Goal: Information Seeking & Learning: Learn about a topic

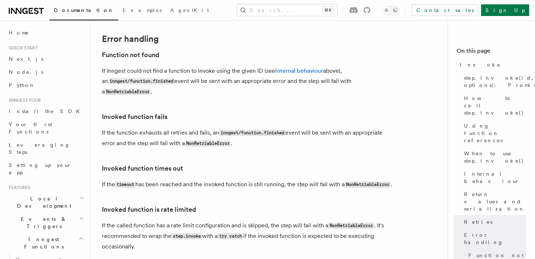
scroll to position [1605, 0]
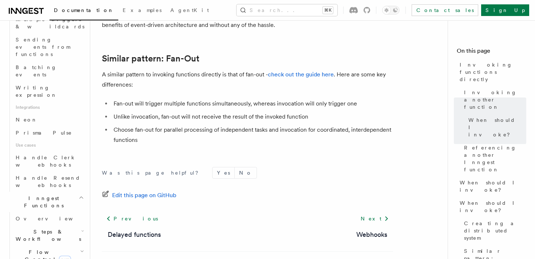
scroll to position [414, 0]
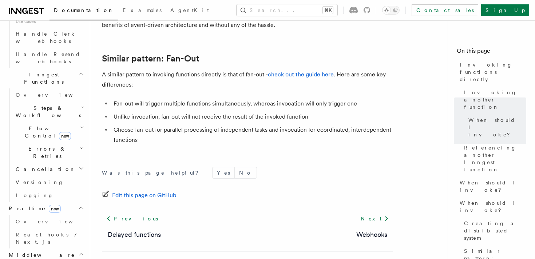
scroll to position [544, 0]
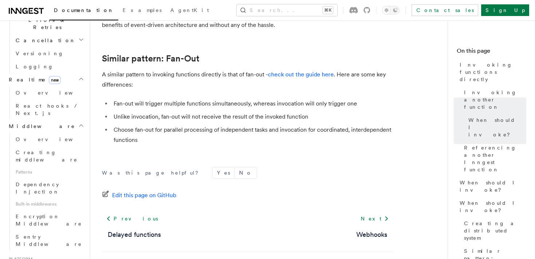
scroll to position [656, 0]
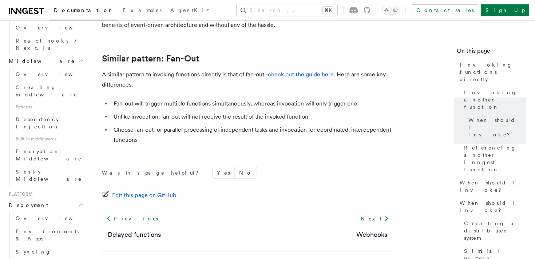
scroll to position [738, 0]
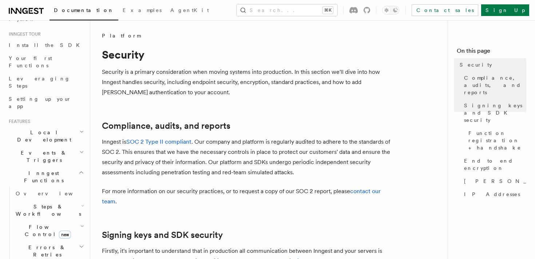
scroll to position [26, 0]
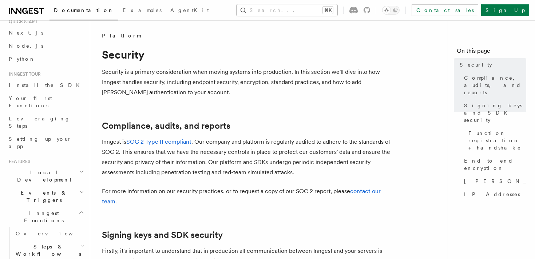
click at [262, 11] on button "Search... ⌘K" at bounding box center [287, 10] width 101 height 12
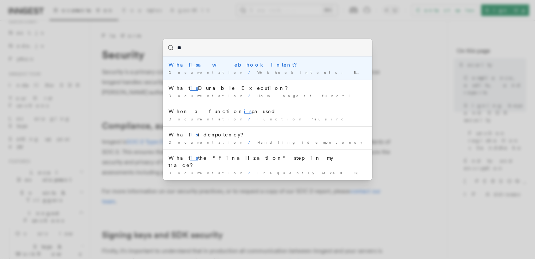
type input "*"
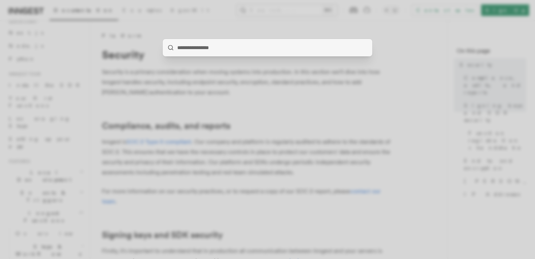
type input "*"
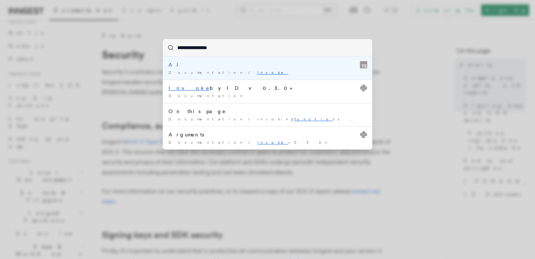
type input "**********"
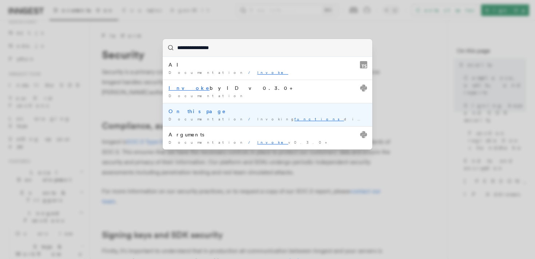
click at [247, 120] on div "Documentation / Invoking functions directly /" at bounding box center [267, 118] width 198 height 5
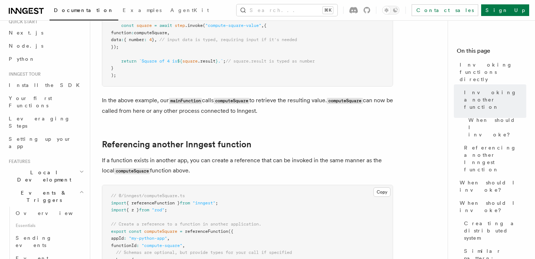
scroll to position [395, 0]
click at [30, 99] on span "Your first Functions" at bounding box center [30, 101] width 43 height 13
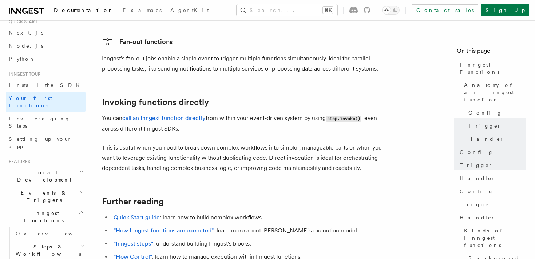
scroll to position [1407, 0]
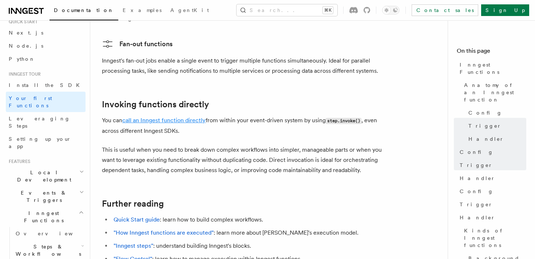
click at [171, 117] on link "call an Inngest function directly" at bounding box center [163, 120] width 83 height 7
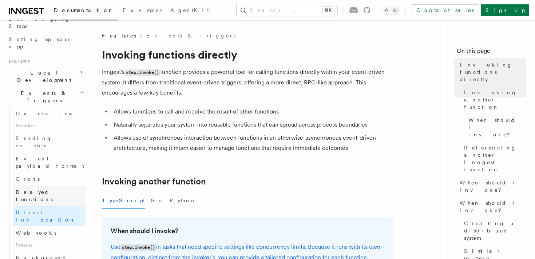
scroll to position [123, 0]
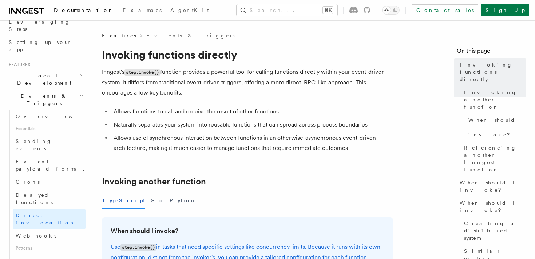
click at [30, 92] on span "Events & Triggers" at bounding box center [43, 99] width 74 height 15
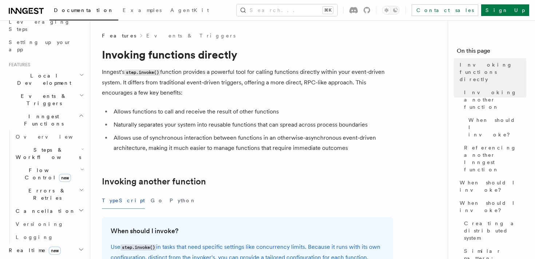
click at [35, 72] on span "Local Development" at bounding box center [43, 79] width 74 height 15
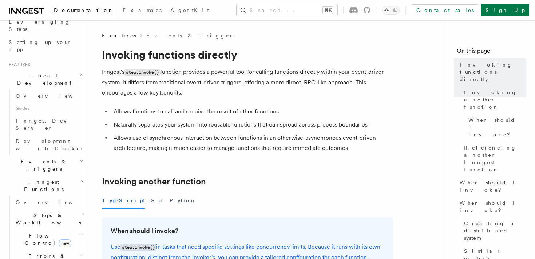
click at [35, 72] on span "Local Development" at bounding box center [43, 79] width 74 height 15
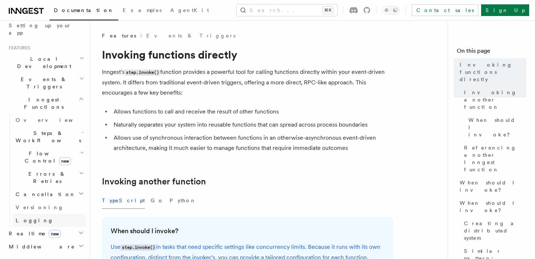
scroll to position [140, 0]
click at [26, 226] on h2 "Realtime new" at bounding box center [46, 232] width 80 height 13
click at [30, 256] on span "React hooks / Next.js" at bounding box center [48, 262] width 64 height 13
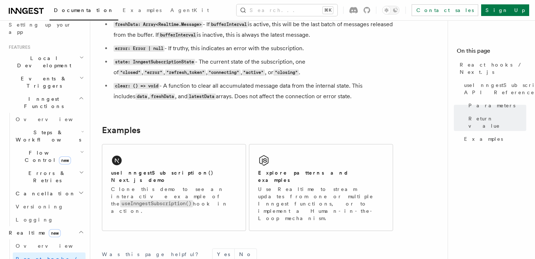
scroll to position [678, 0]
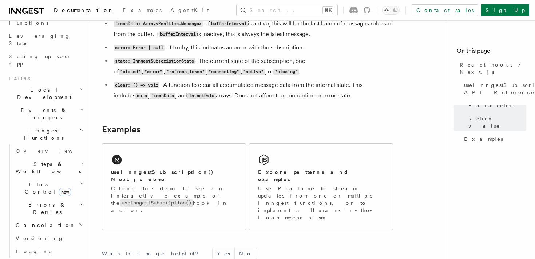
scroll to position [107, 0]
click at [31, 150] on span "Overview" at bounding box center [53, 153] width 75 height 6
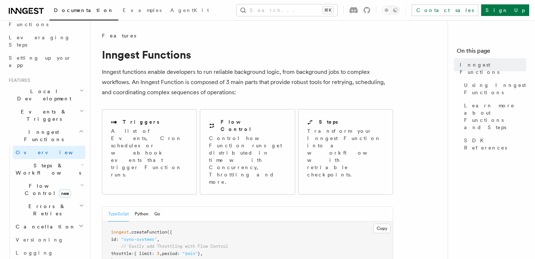
click at [32, 162] on span "Steps & Workflows" at bounding box center [47, 169] width 68 height 15
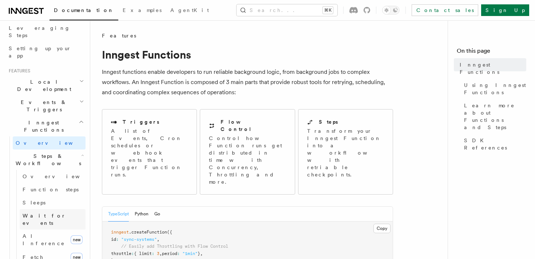
scroll to position [118, 0]
click at [40, 212] on span "Wait for events" at bounding box center [44, 218] width 43 height 13
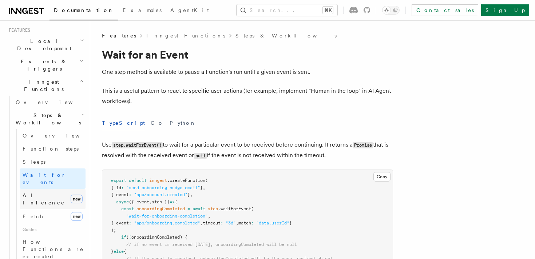
scroll to position [159, 0]
click at [37, 207] on link "Fetch new" at bounding box center [53, 214] width 66 height 15
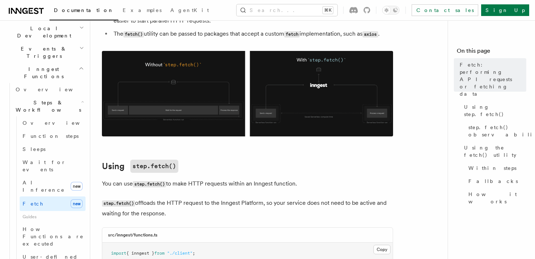
scroll to position [160, 0]
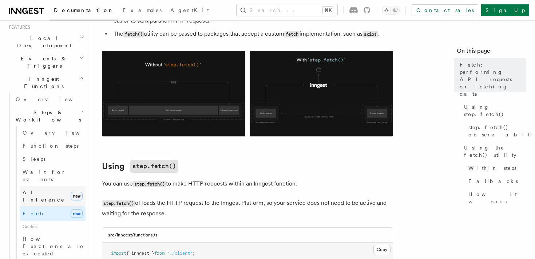
click at [40, 190] on span "AI Inference" at bounding box center [44, 196] width 42 height 13
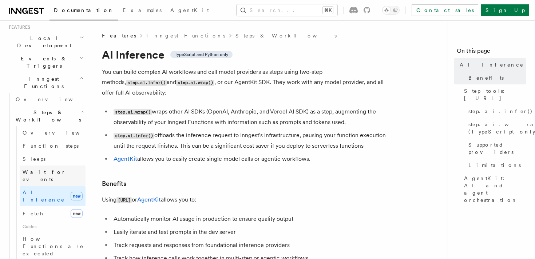
click at [60, 166] on link "Wait for events" at bounding box center [53, 176] width 66 height 20
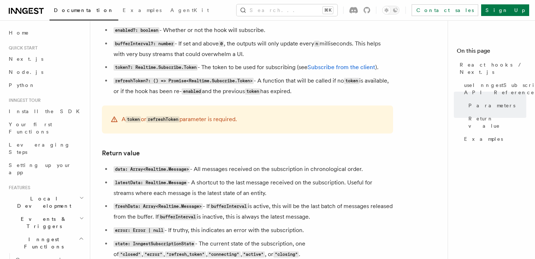
scroll to position [496, 0]
